Goal: Task Accomplishment & Management: Use online tool/utility

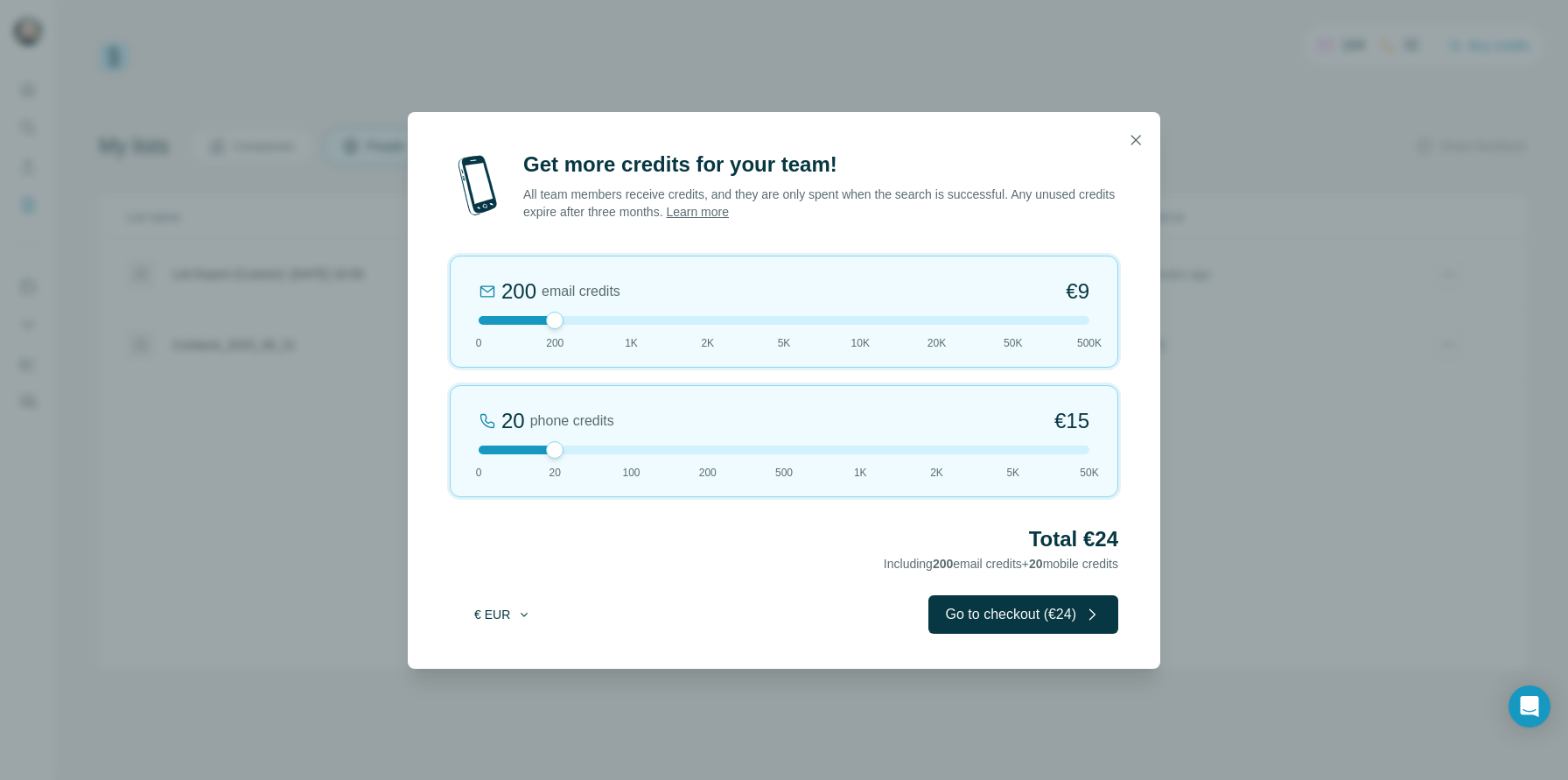
click at [513, 614] on button "€ EUR" at bounding box center [502, 614] width 81 height 32
click at [515, 652] on div "$ USD" at bounding box center [538, 654] width 147 height 18
click at [1140, 139] on icon "button" at bounding box center [1135, 140] width 18 height 18
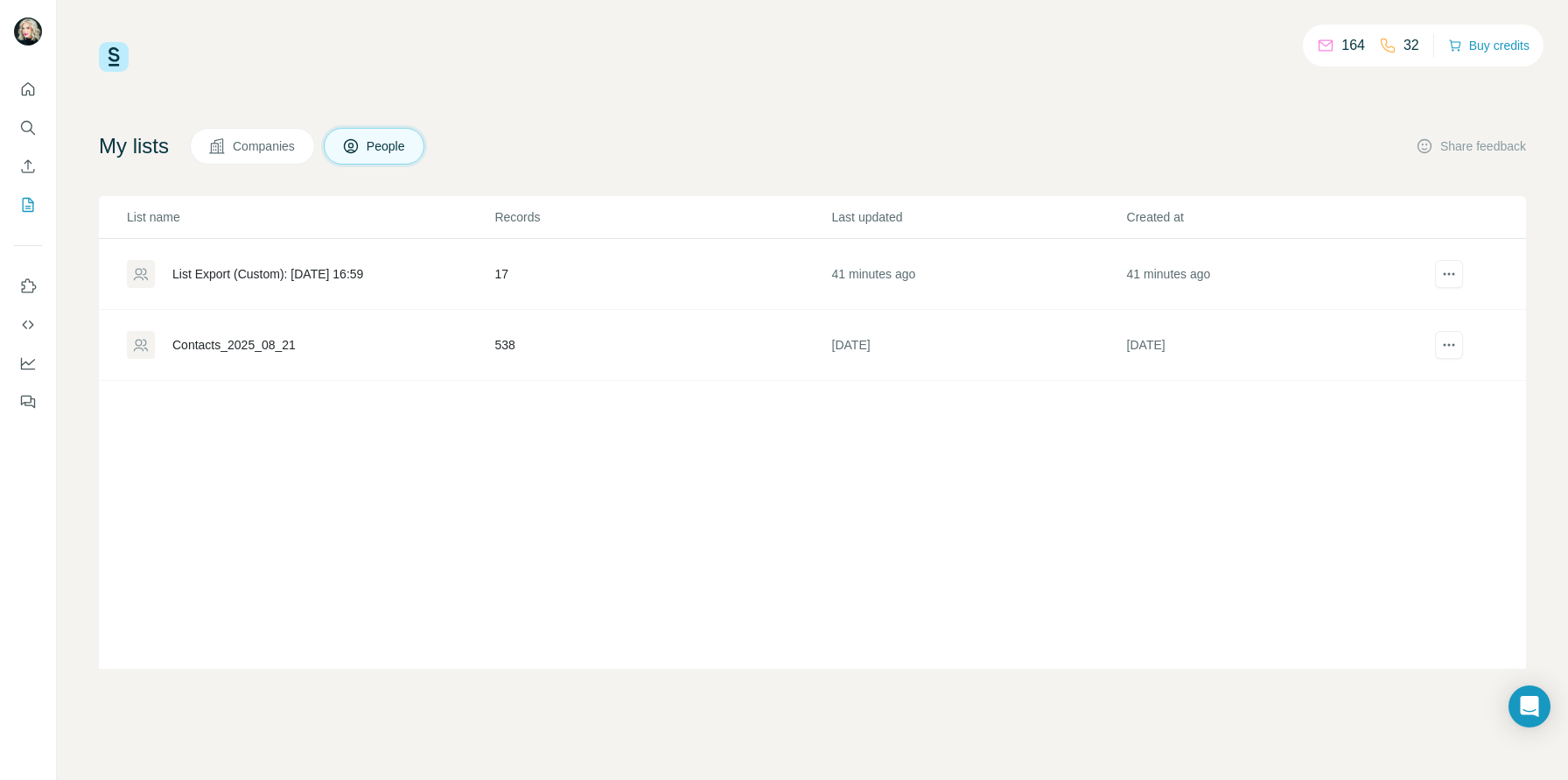
click at [1331, 46] on div "164" at bounding box center [1340, 45] width 49 height 21
click at [1404, 42] on p "32" at bounding box center [1411, 45] width 16 height 21
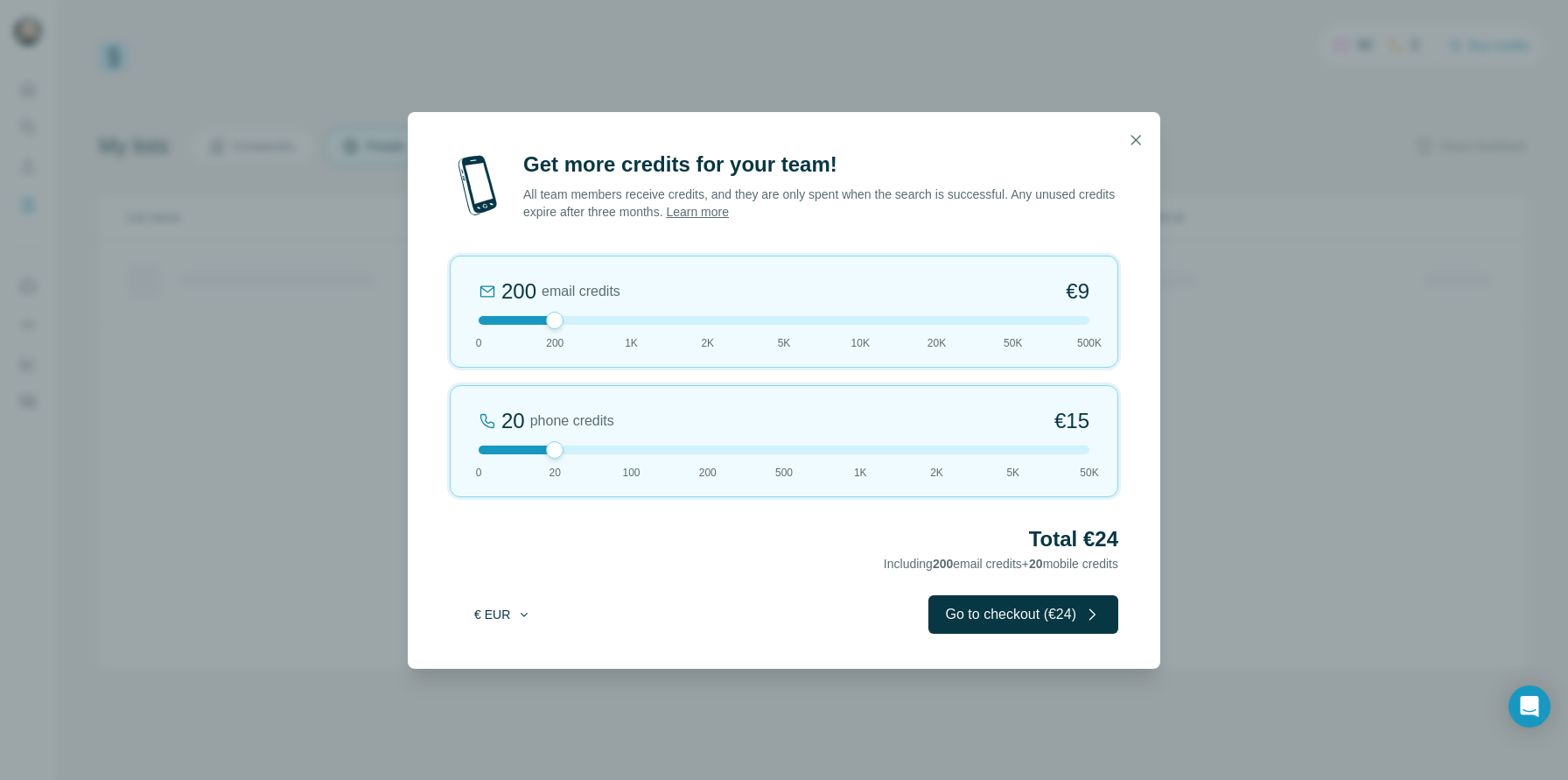
click at [523, 612] on icon "button" at bounding box center [524, 614] width 14 height 14
click at [509, 654] on div "$ USD" at bounding box center [538, 654] width 147 height 18
click at [628, 323] on div at bounding box center [784, 320] width 610 height 9
click at [624, 453] on div at bounding box center [784, 450] width 610 height 9
click at [568, 320] on div at bounding box center [784, 320] width 610 height 9
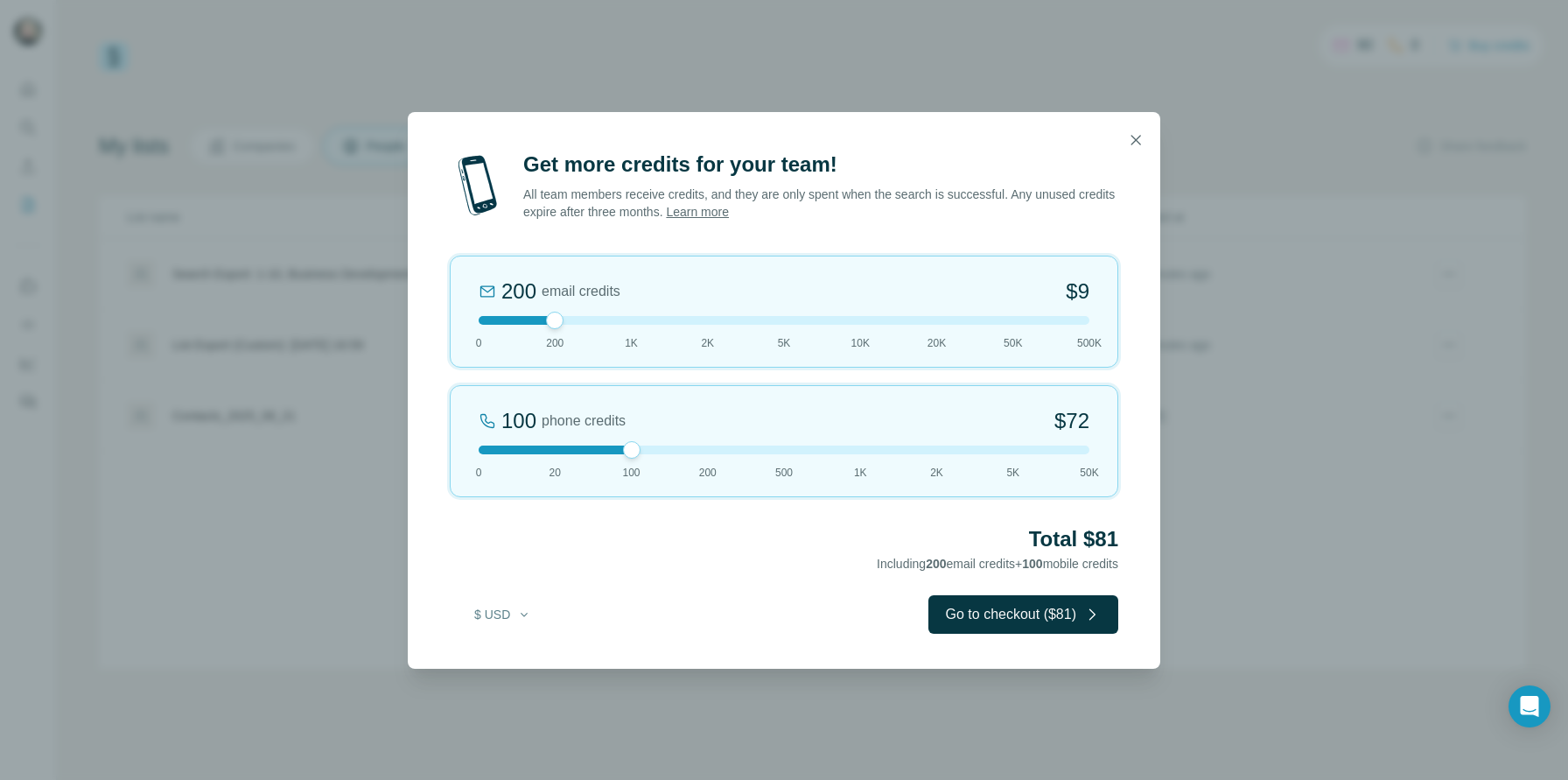
click at [551, 453] on div at bounding box center [784, 450] width 610 height 9
click at [513, 452] on div at bounding box center [784, 450] width 610 height 9
click at [1135, 138] on icon "button" at bounding box center [1135, 140] width 18 height 18
